Goal: Transaction & Acquisition: Purchase product/service

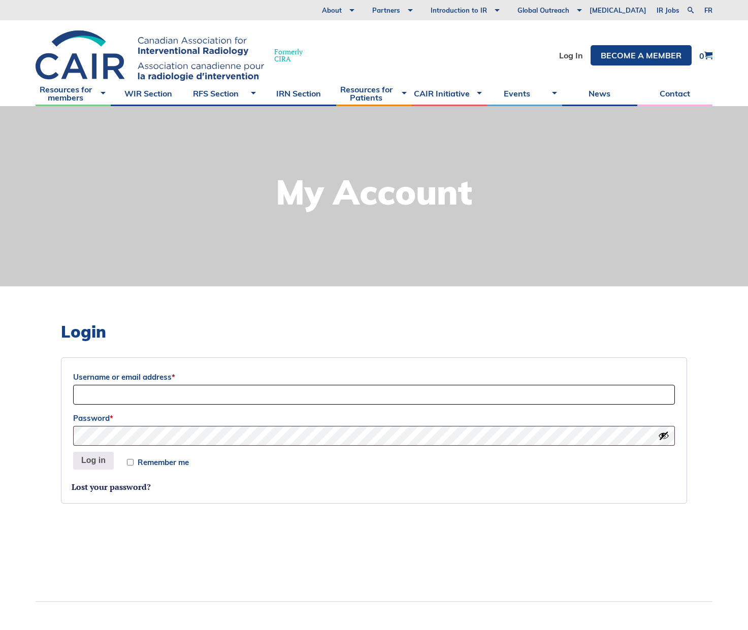
click at [86, 387] on input "Username or email address *" at bounding box center [374, 395] width 602 height 20
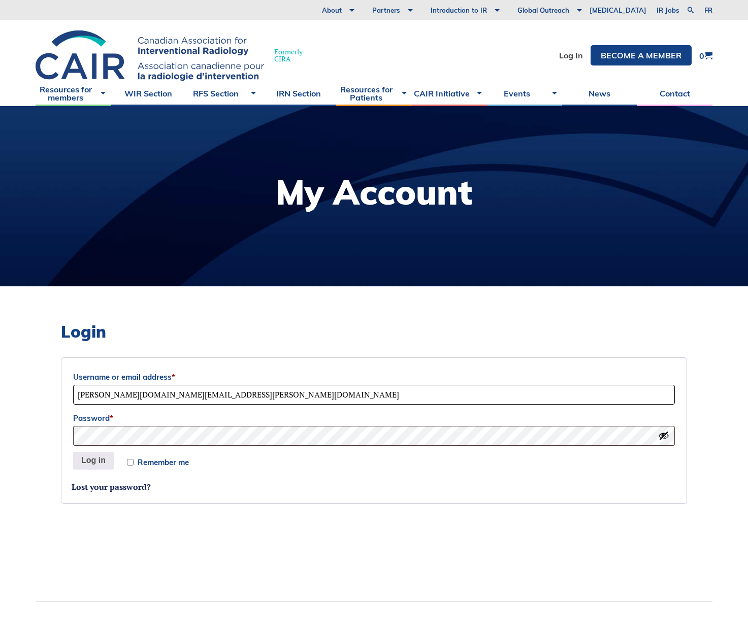
drag, startPoint x: 177, startPoint y: 395, endPoint x: 116, endPoint y: 392, distance: 61.0
click at [116, 392] on input "Ian.Weir@islandhealth.ca" at bounding box center [374, 395] width 602 height 20
type input "Ian.Weir@viha.ca"
click at [83, 458] on button "Log in" at bounding box center [93, 461] width 41 height 18
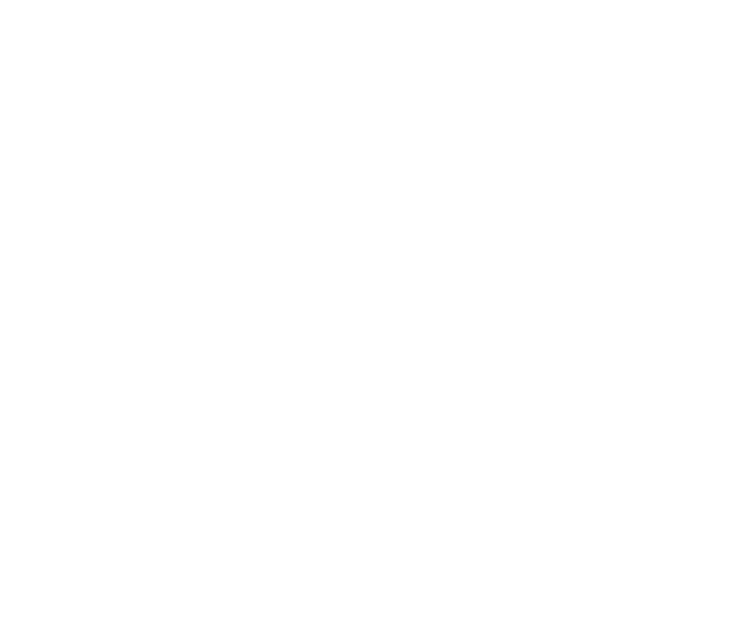
select select "BC"
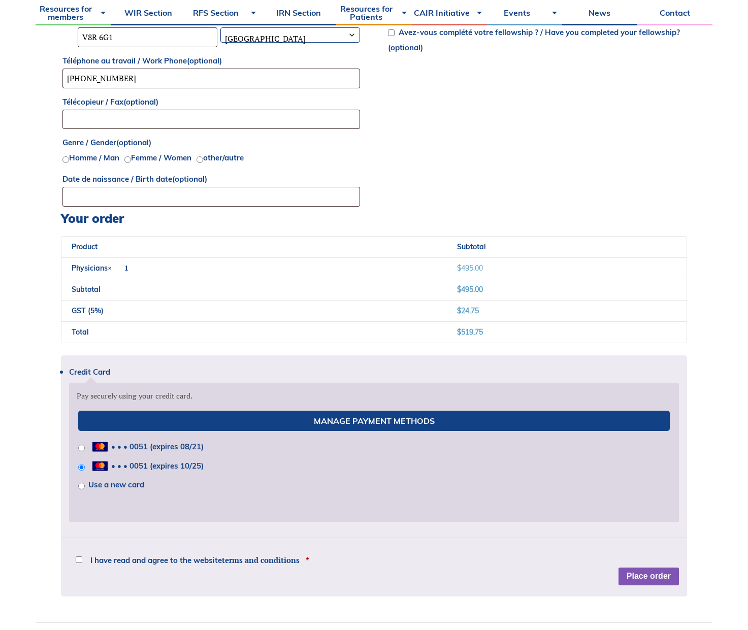
scroll to position [762, 0]
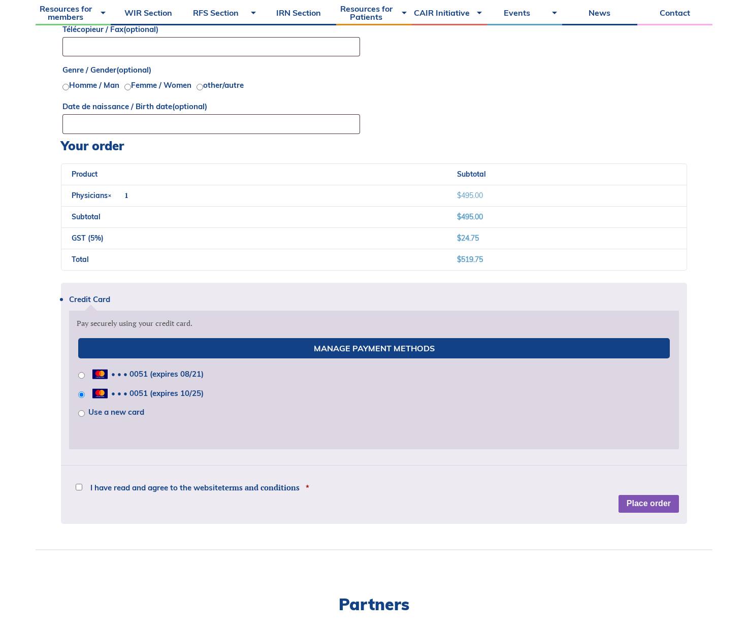
click at [79, 415] on input "Use a new card" at bounding box center [81, 413] width 7 height 7
radio input "true"
click at [638, 503] on button "Place order" at bounding box center [649, 504] width 60 height 18
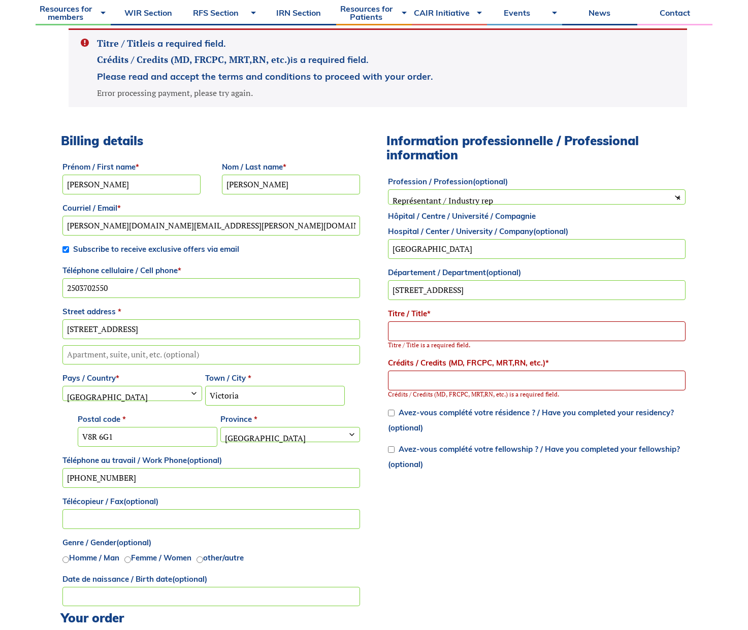
scroll to position [370, 0]
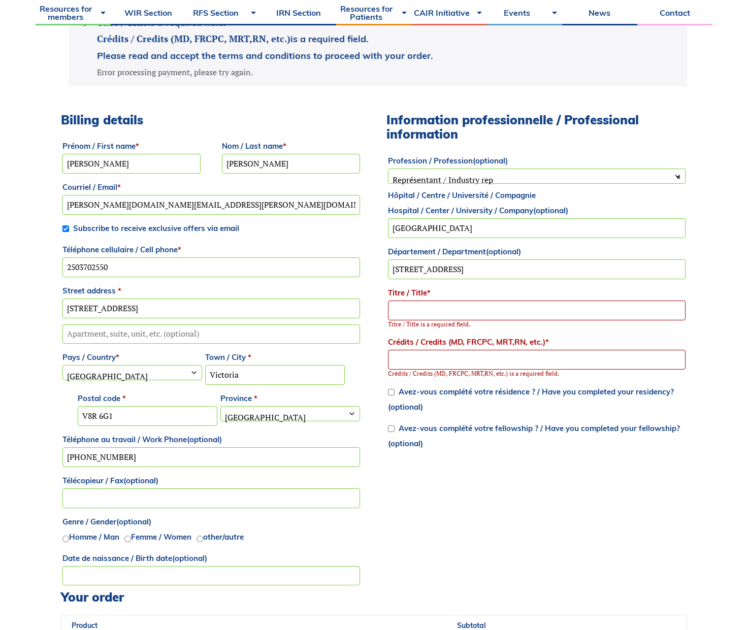
click at [407, 311] on input "Titre / Title *" at bounding box center [537, 311] width 298 height 20
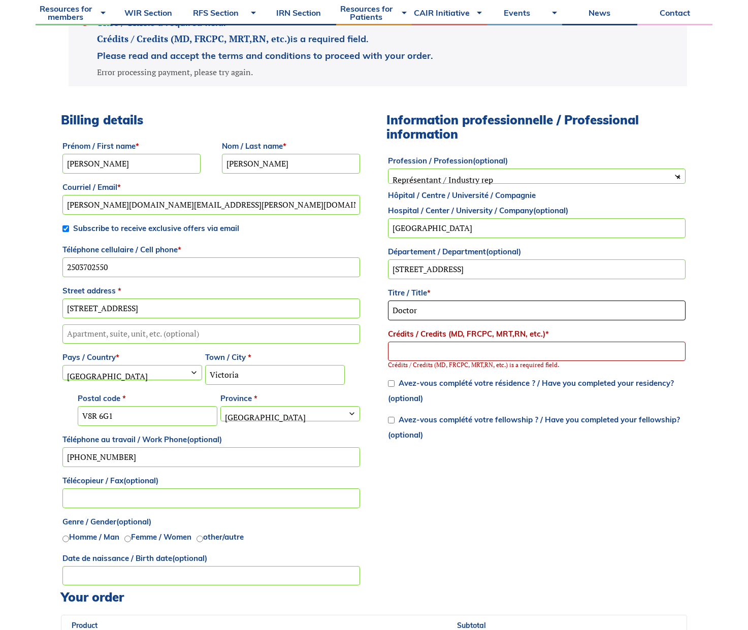
type input "Doctor"
click at [426, 358] on input "Crédits / Credits (MD, FRCPC, MRT,RN, etc.) *" at bounding box center [537, 352] width 298 height 20
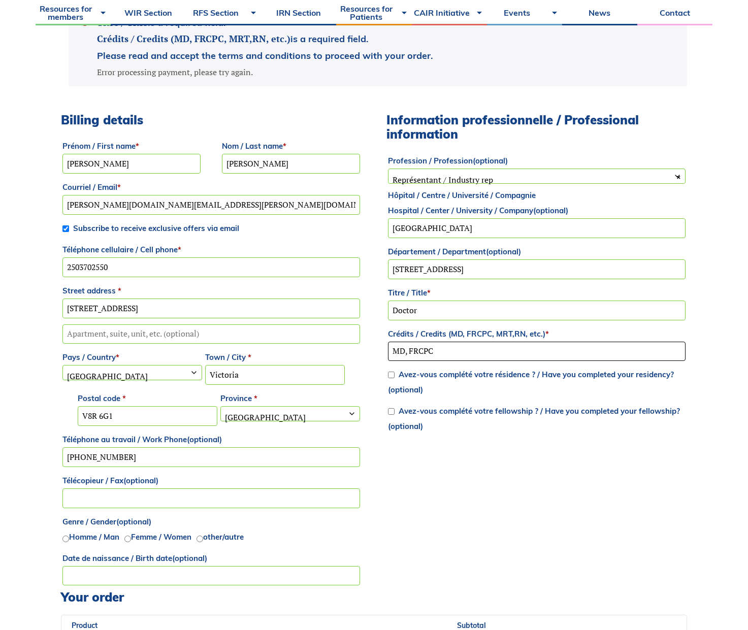
type input "MD, FRCPC"
click at [680, 177] on b at bounding box center [677, 176] width 8 height 8
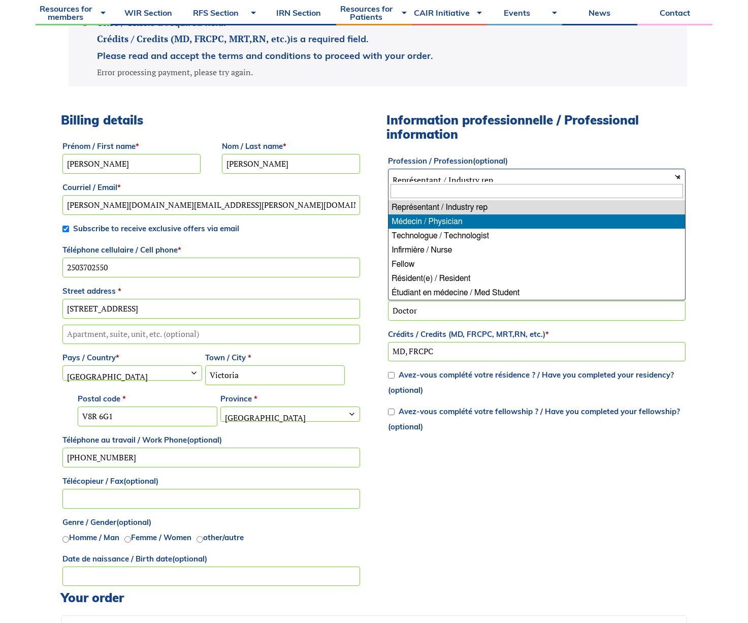
select select "physician"
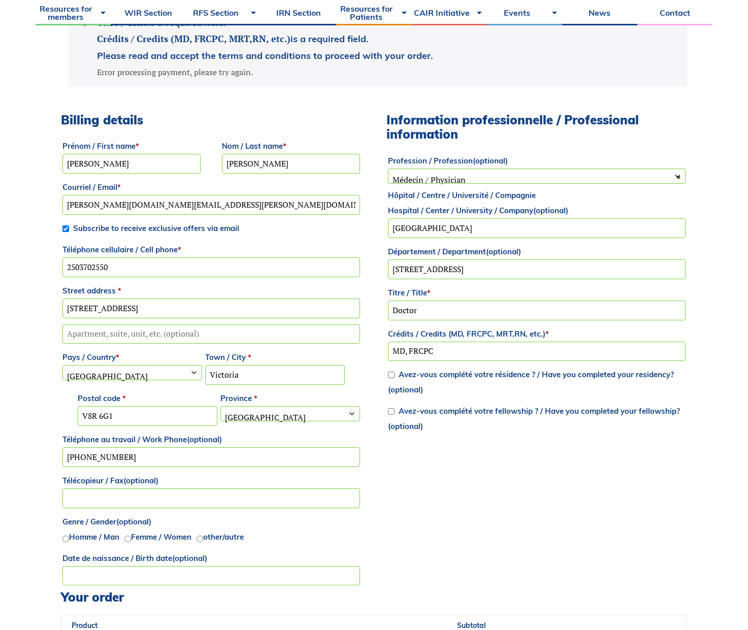
click at [393, 374] on input "Avez-vous complété votre résidence ? / Have you completed your residency? (opti…" at bounding box center [391, 375] width 7 height 7
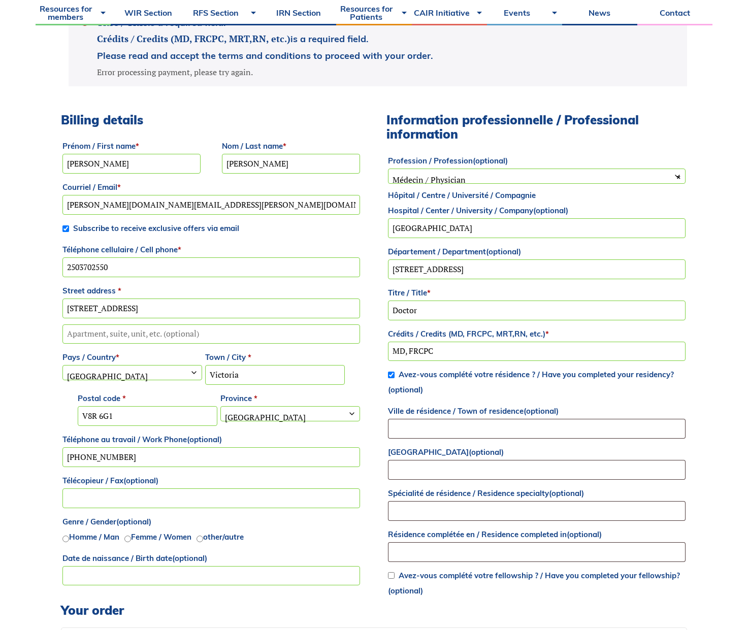
click at [390, 375] on input "Avez-vous complété votre résidence ? / Have you completed your residency? (opti…" at bounding box center [391, 375] width 7 height 7
checkbox input "false"
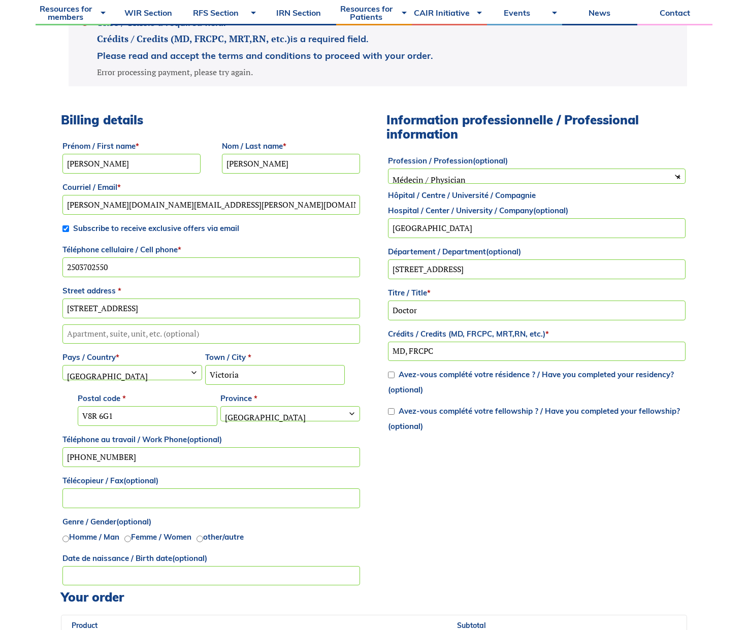
drag, startPoint x: 139, startPoint y: 205, endPoint x: 105, endPoint y: 204, distance: 33.5
click at [105, 204] on input "[PERSON_NAME][DOMAIN_NAME][EMAIL_ADDRESS][PERSON_NAME][DOMAIN_NAME]" at bounding box center [211, 205] width 298 height 20
type input "[DOMAIN_NAME][EMAIL_ADDRESS][PERSON_NAME][DOMAIN_NAME]"
drag, startPoint x: 127, startPoint y: 265, endPoint x: 81, endPoint y: 266, distance: 46.7
click at [81, 266] on input "2503702550" at bounding box center [211, 267] width 298 height 20
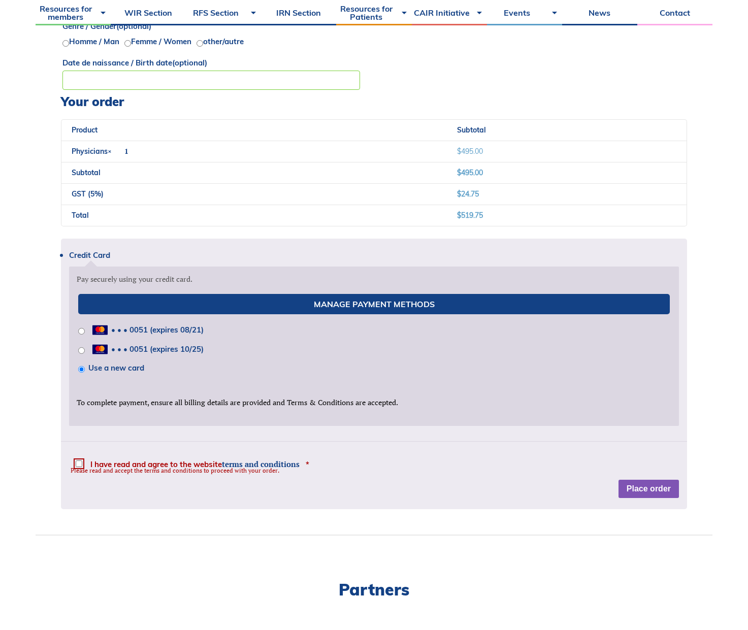
scroll to position [979, 0]
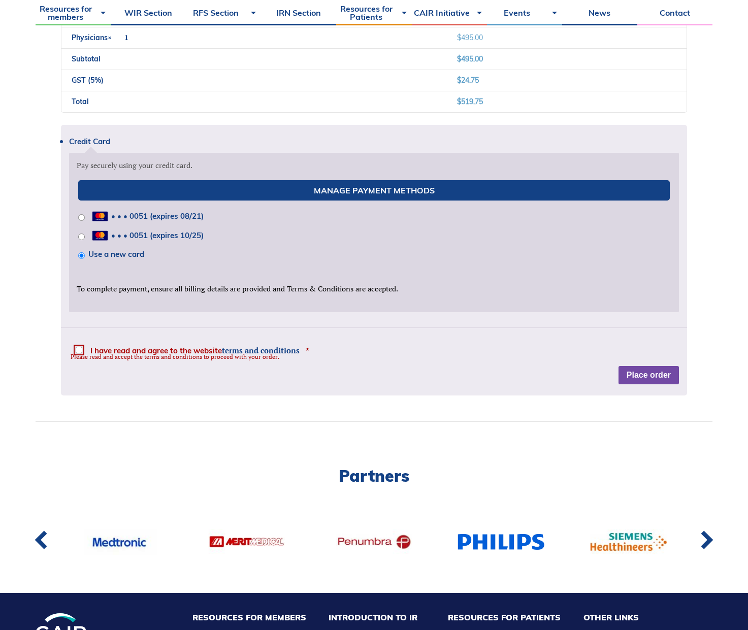
type input "2508887431"
click at [638, 374] on div "Credit Card Pay securely using your credit card. Manage Payment Methods • • • 0…" at bounding box center [374, 260] width 626 height 271
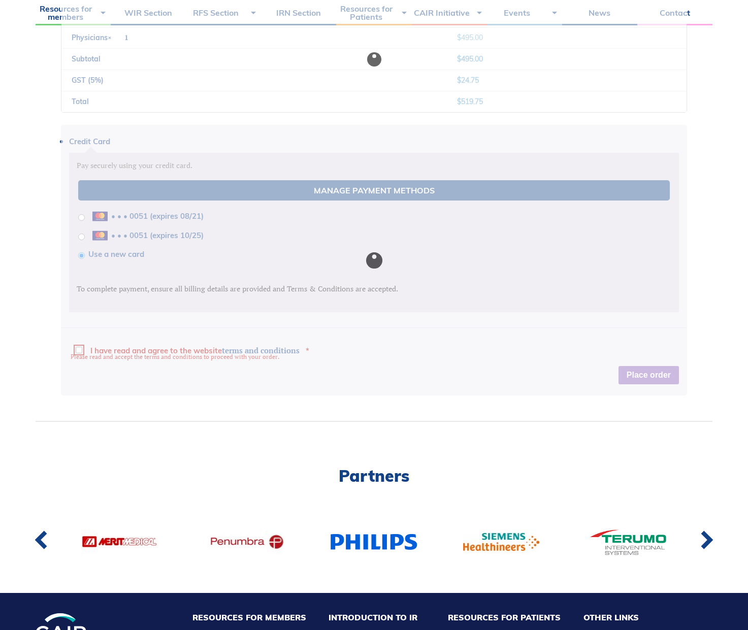
click at [81, 351] on div at bounding box center [374, 260] width 626 height 271
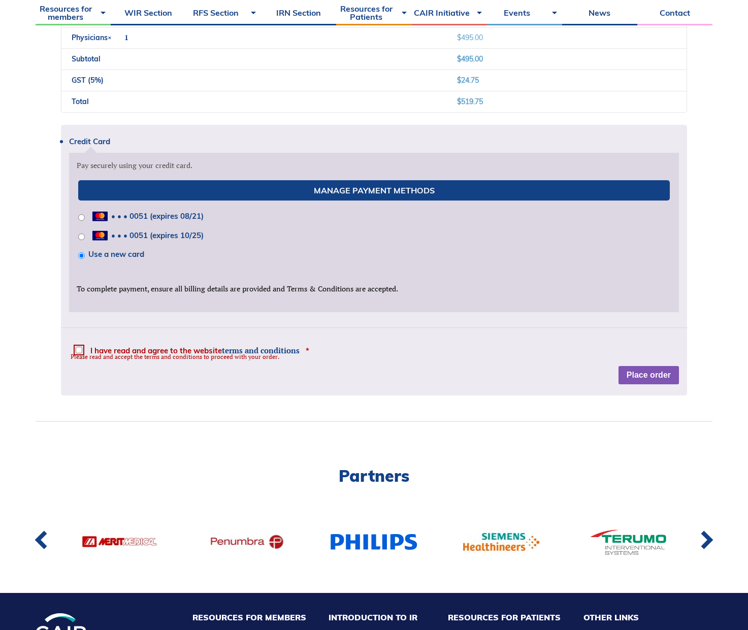
click at [76, 345] on p "I have read and agree to the website terms and conditions * Please read and acc…" at bounding box center [374, 349] width 610 height 27
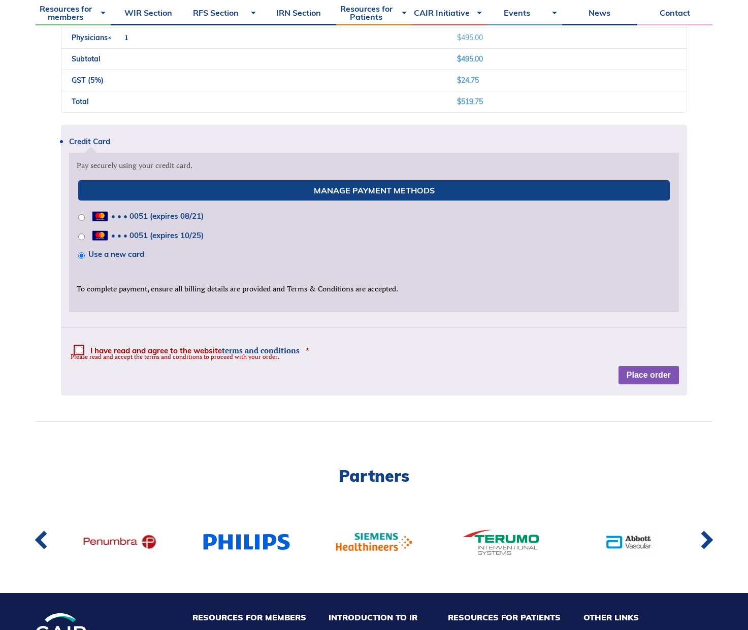
click at [76, 351] on input "I have read and agree to the website terms and conditions *" at bounding box center [79, 350] width 7 height 7
checkbox input "true"
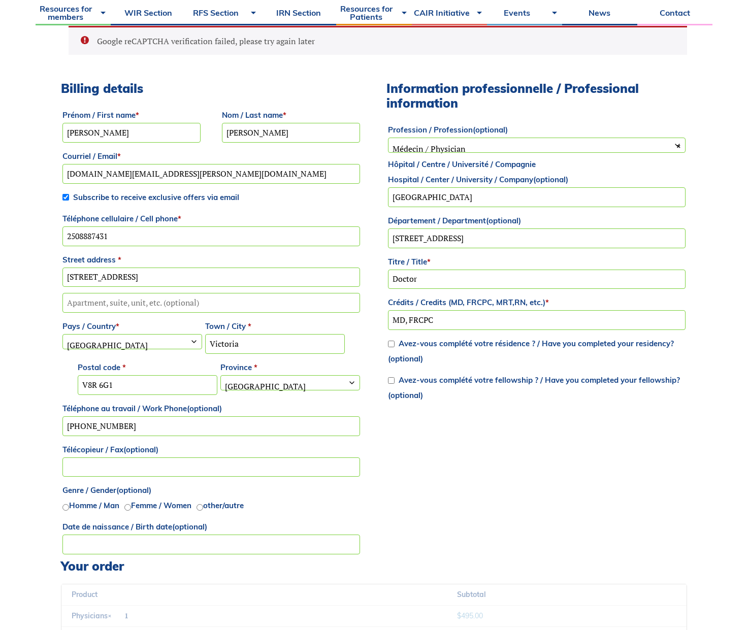
scroll to position [327, 0]
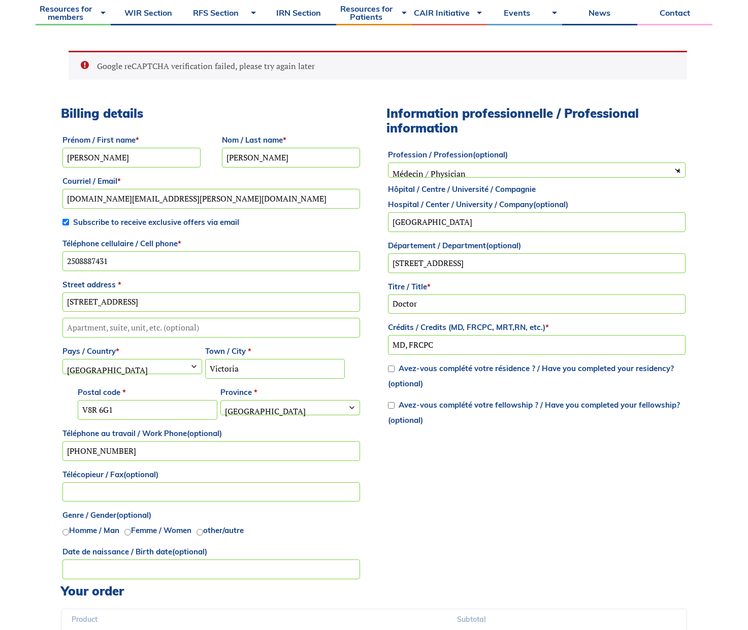
click at [311, 85] on div "Google reCAPTCHA verification failed, please try again later" at bounding box center [374, 73] width 626 height 45
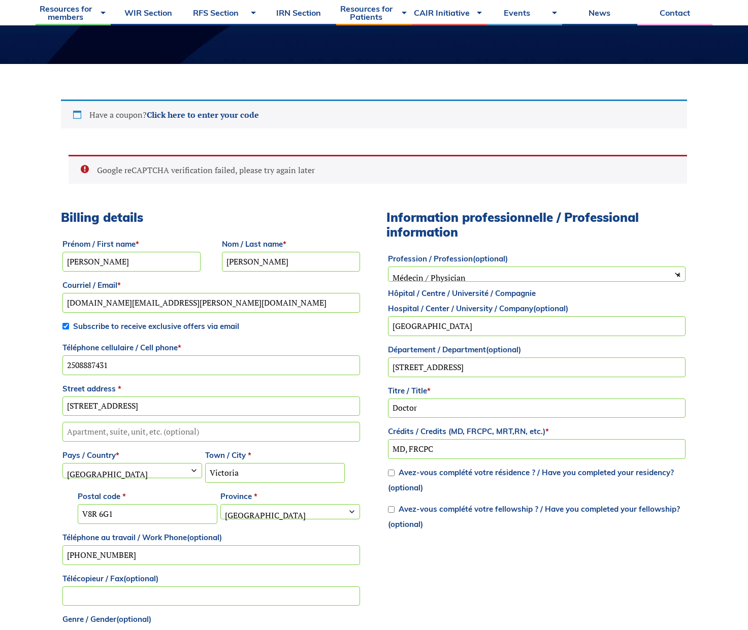
scroll to position [0, 0]
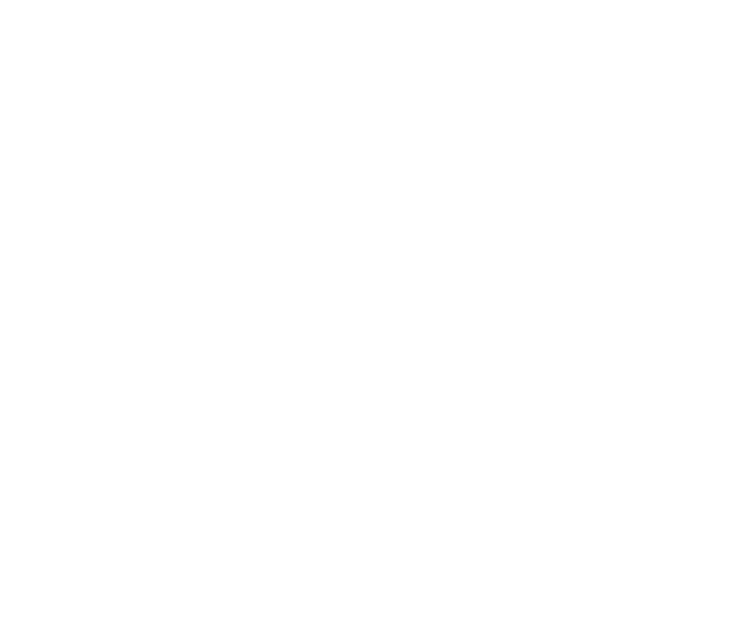
select select "BC"
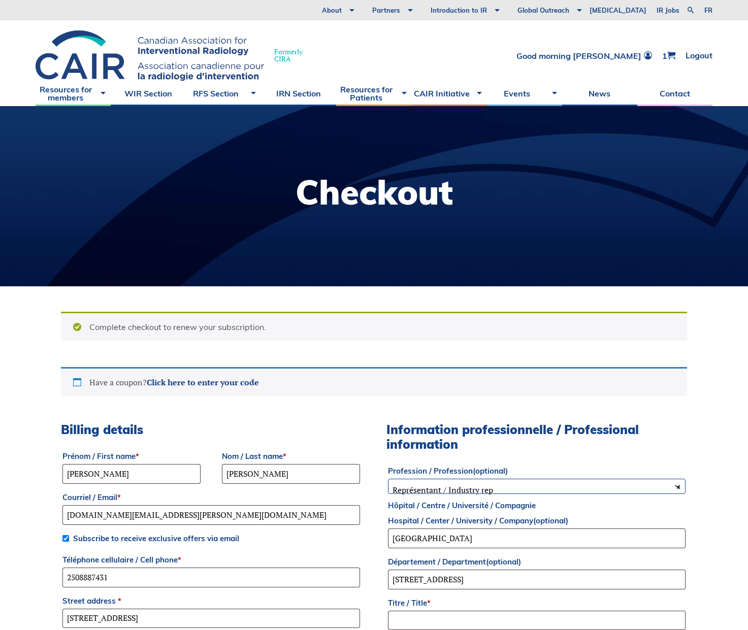
click at [675, 486] on b at bounding box center [677, 486] width 8 height 8
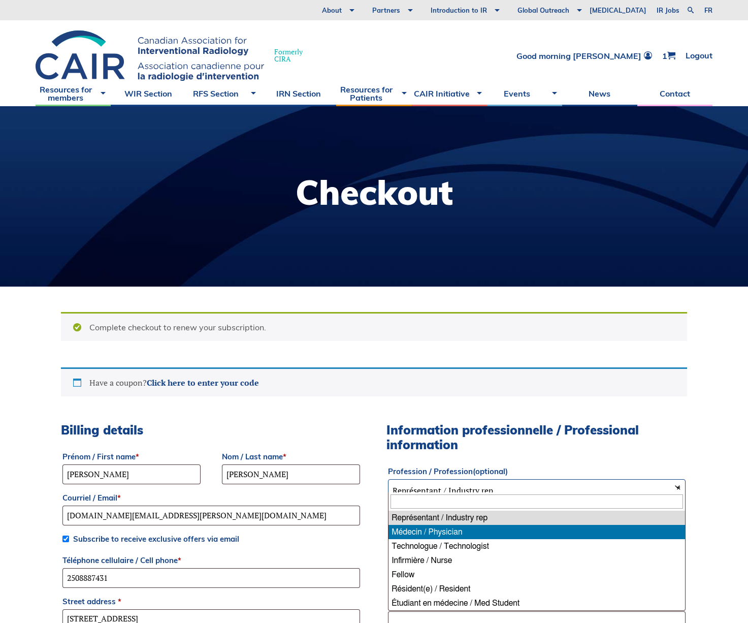
select select "physician"
